Goal: Navigation & Orientation: Understand site structure

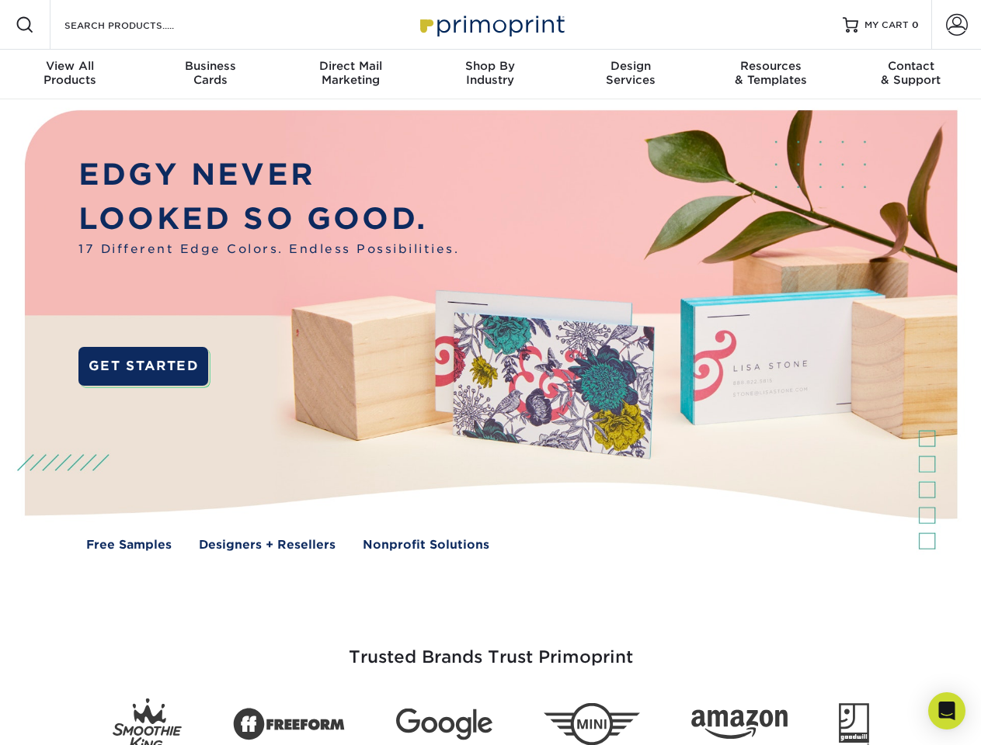
click at [490, 373] on img at bounding box center [490, 341] width 971 height 485
click at [25, 25] on span at bounding box center [25, 25] width 19 height 19
click at [956, 25] on span at bounding box center [957, 25] width 22 height 22
click at [70, 75] on div "View All Products" at bounding box center [70, 73] width 140 height 28
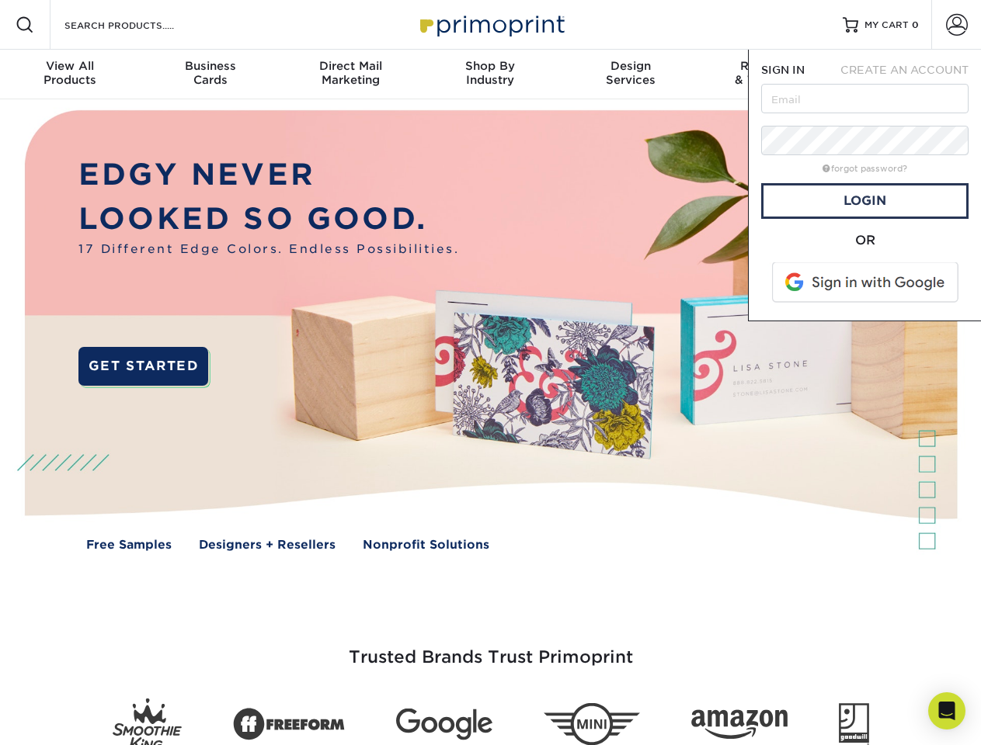
click at [210, 75] on div "Business Cards" at bounding box center [210, 73] width 140 height 28
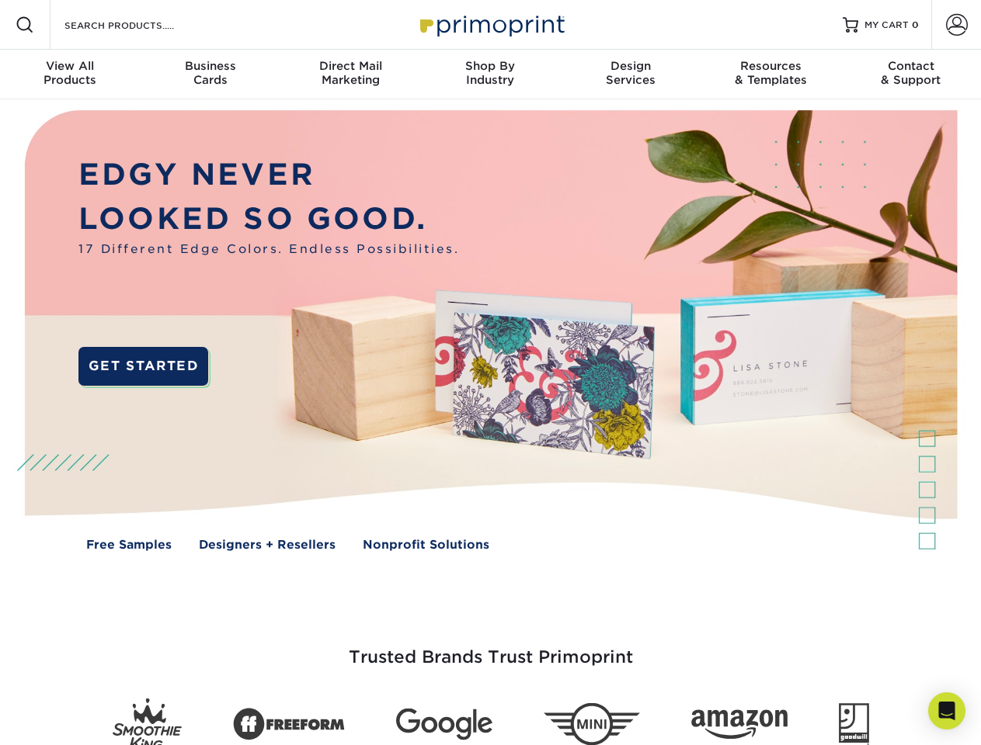
click at [350, 75] on div "Direct Mail Marketing" at bounding box center [350, 73] width 140 height 28
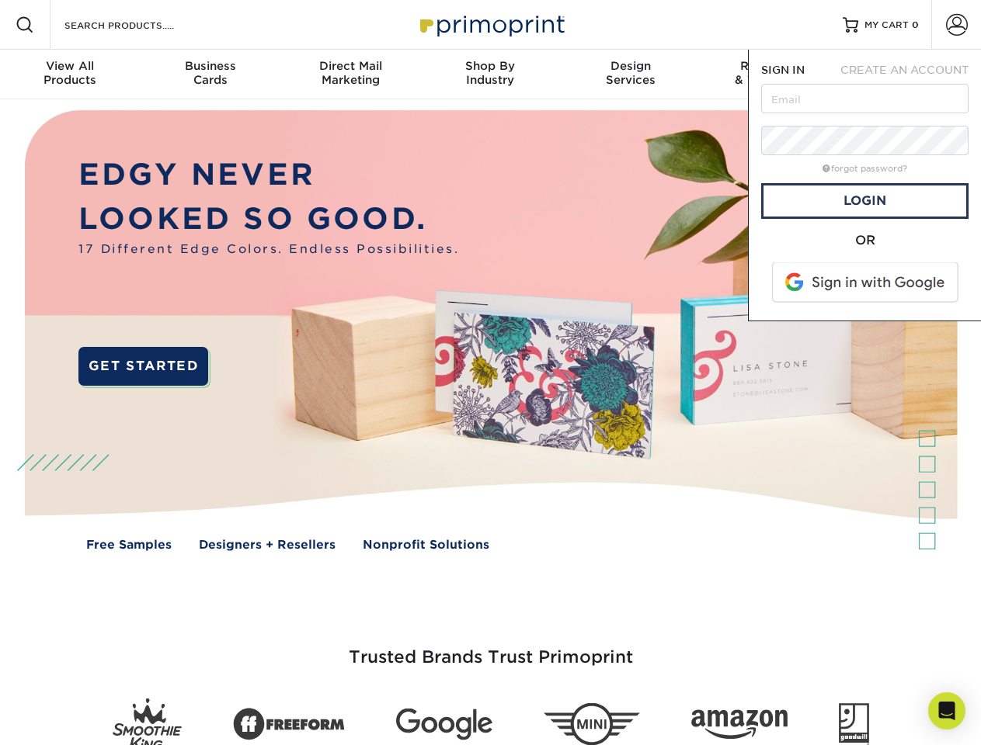
click at [490, 75] on div "Shop By Industry" at bounding box center [490, 73] width 140 height 28
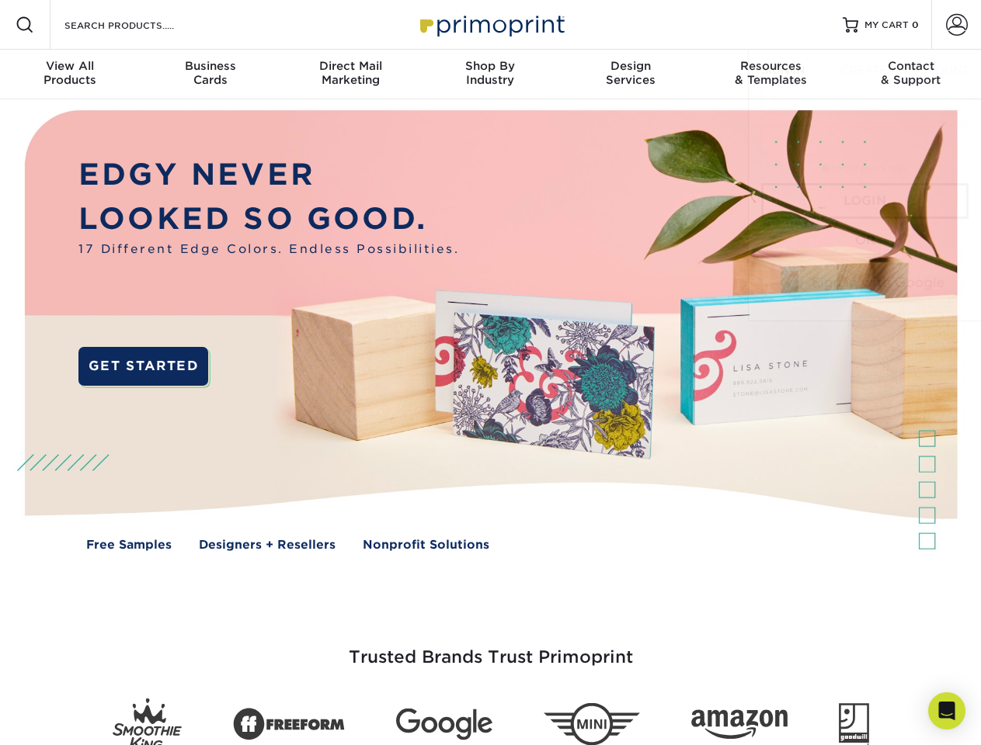
click at [630, 75] on div "Design Services" at bounding box center [631, 73] width 140 height 28
click at [770, 75] on span "SIGN IN" at bounding box center [782, 70] width 43 height 12
click at [911, 75] on div "Contact & Support" at bounding box center [911, 73] width 140 height 28
